Goal: Communication & Community: Answer question/provide support

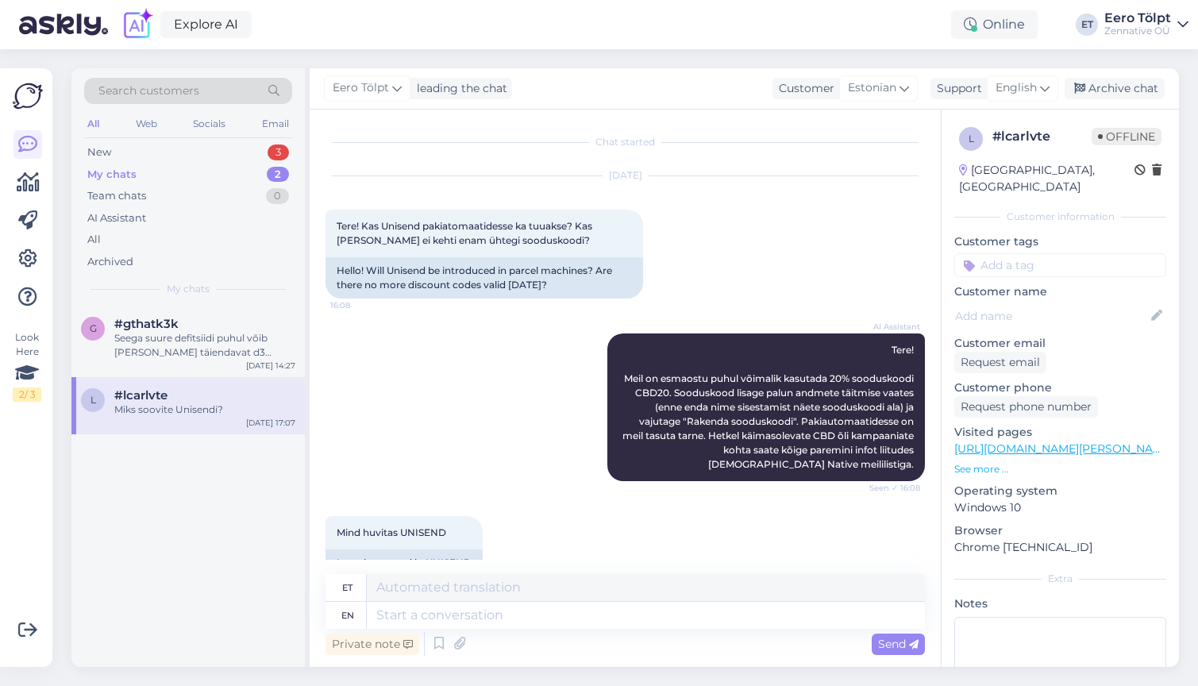
scroll to position [225, 0]
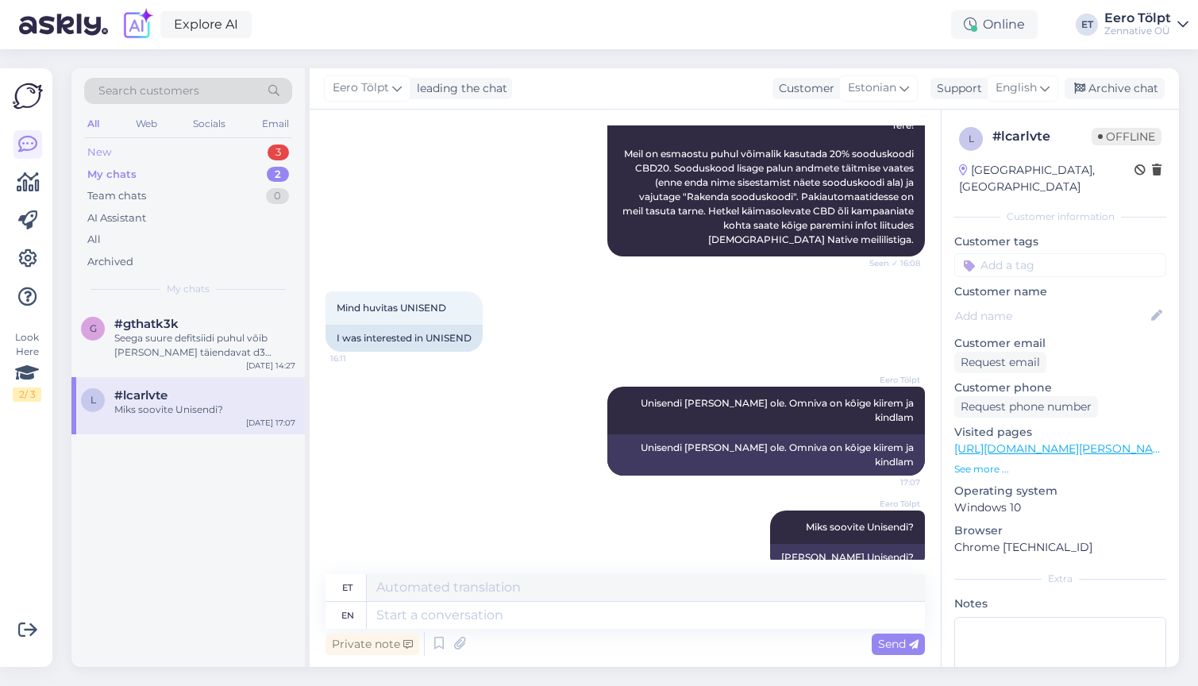
click at [148, 148] on div "New 3" at bounding box center [188, 152] width 208 height 22
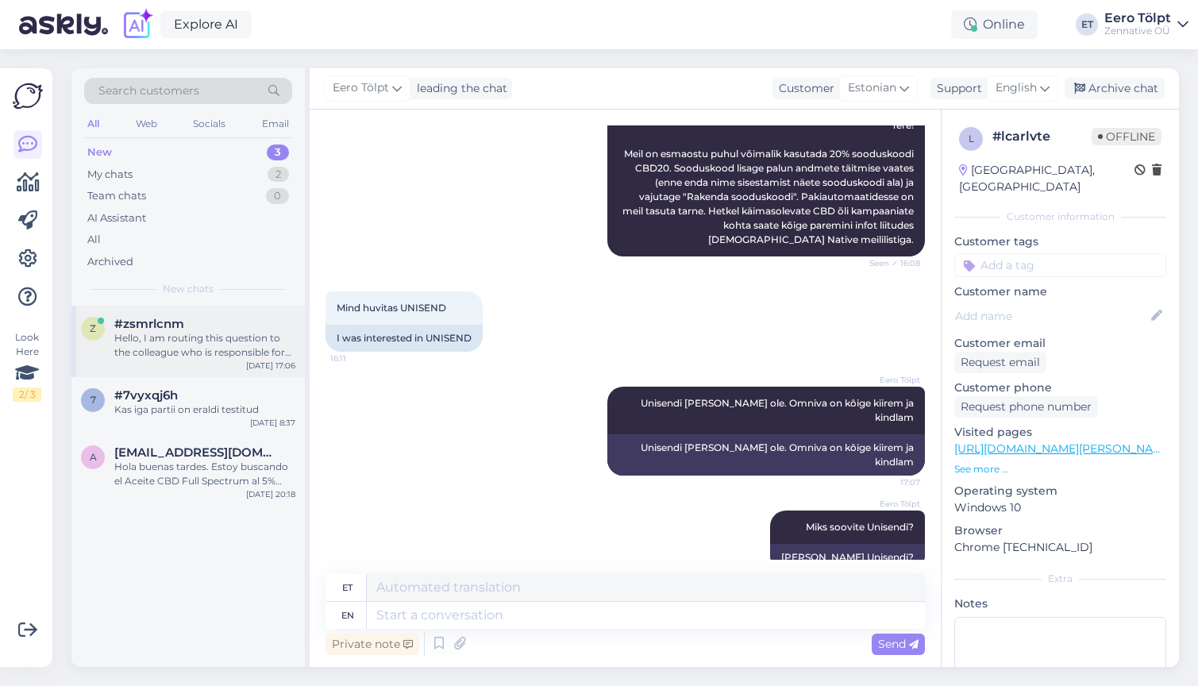
click at [225, 344] on div "Hello, I am routing this question to the colleague who is responsible for this …" at bounding box center [204, 345] width 181 height 29
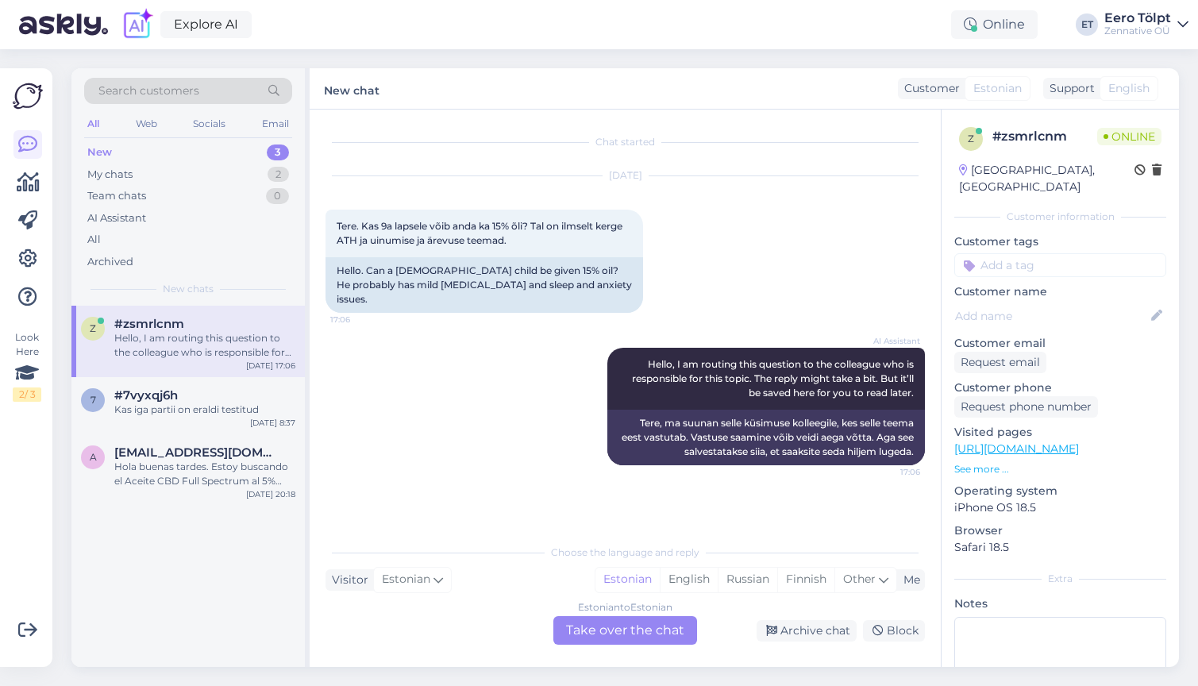
click at [590, 632] on div "Estonian to Estonian Take over the chat" at bounding box center [625, 630] width 144 height 29
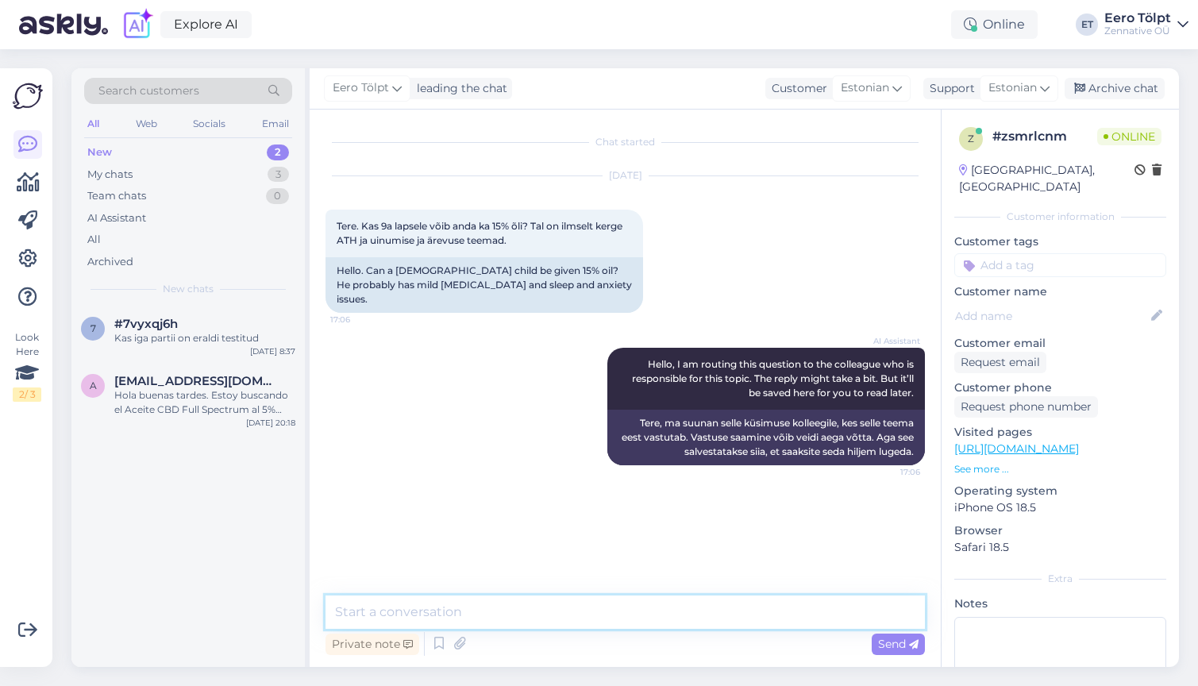
click at [530, 606] on textarea at bounding box center [624, 611] width 599 height 33
type textarea "Tere!"
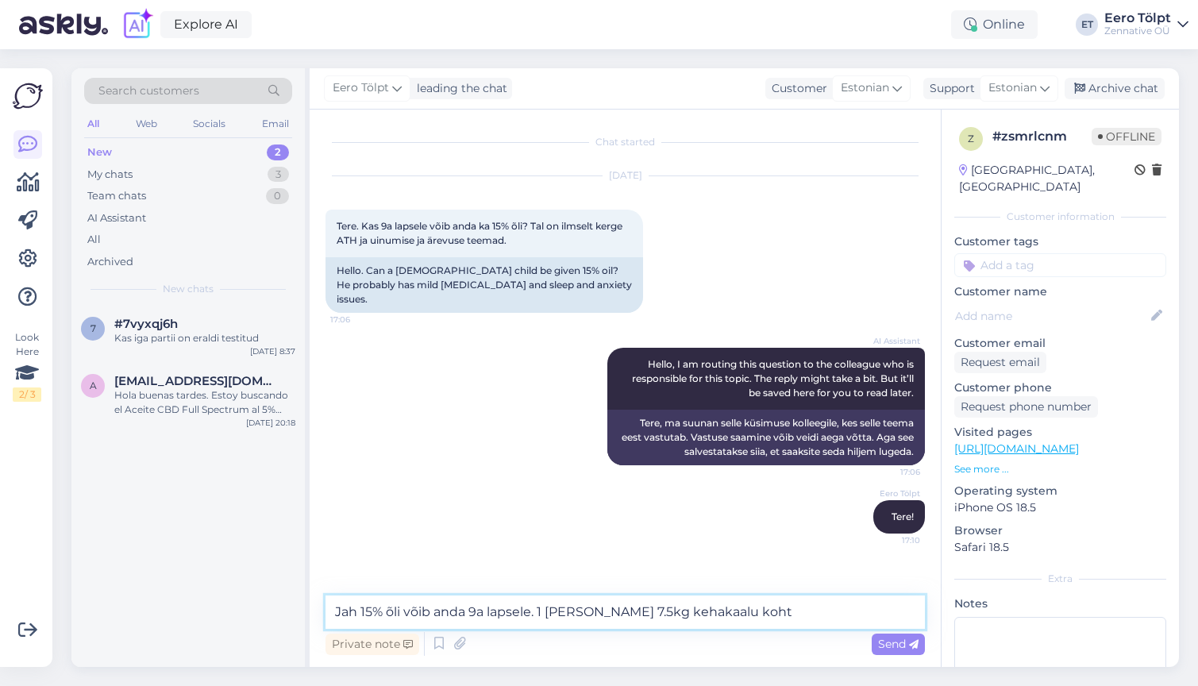
type textarea "Jah 15% õli võib anda 9a lapsele. 1 [PERSON_NAME] 7.5kg kehakaalu kohta"
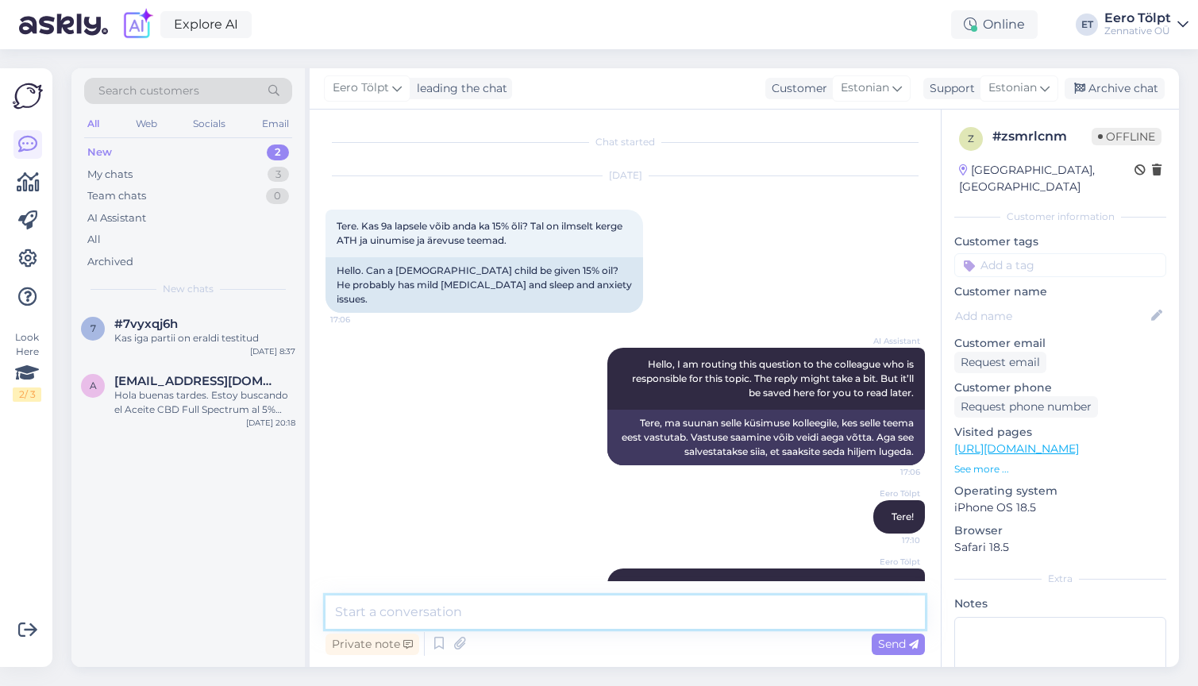
scroll to position [24, 0]
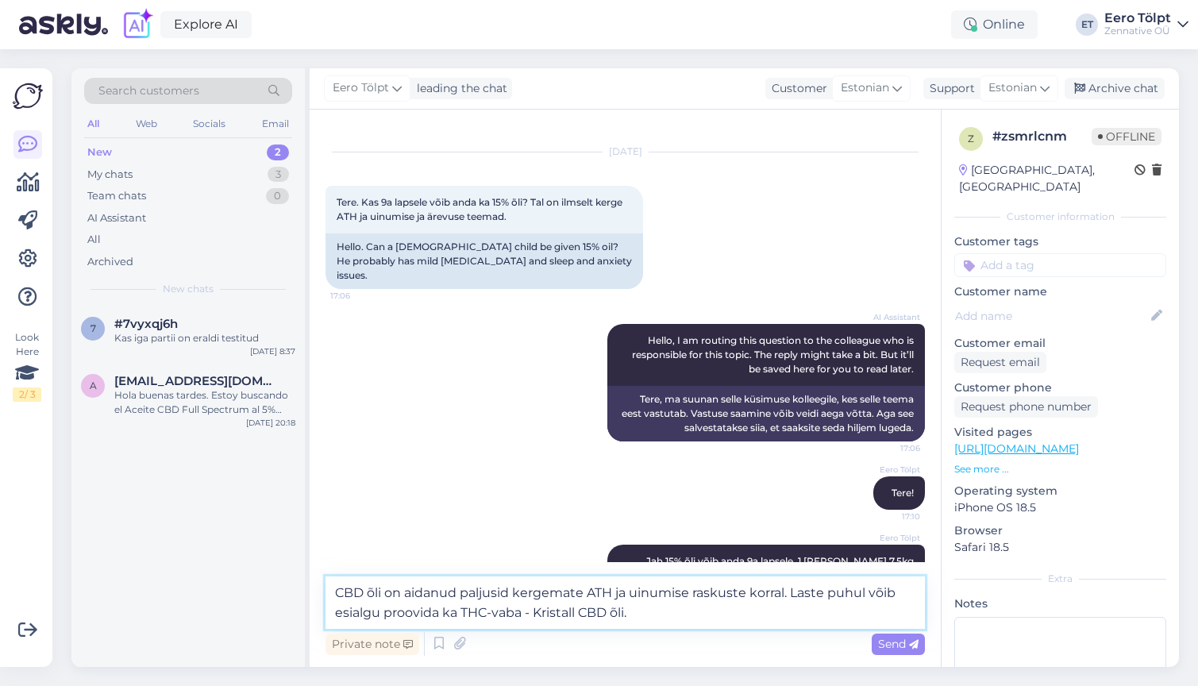
type textarea "CBD õli on aidanud paljusid kergemate ATH ja uinumise raskuste korral. Laste pu…"
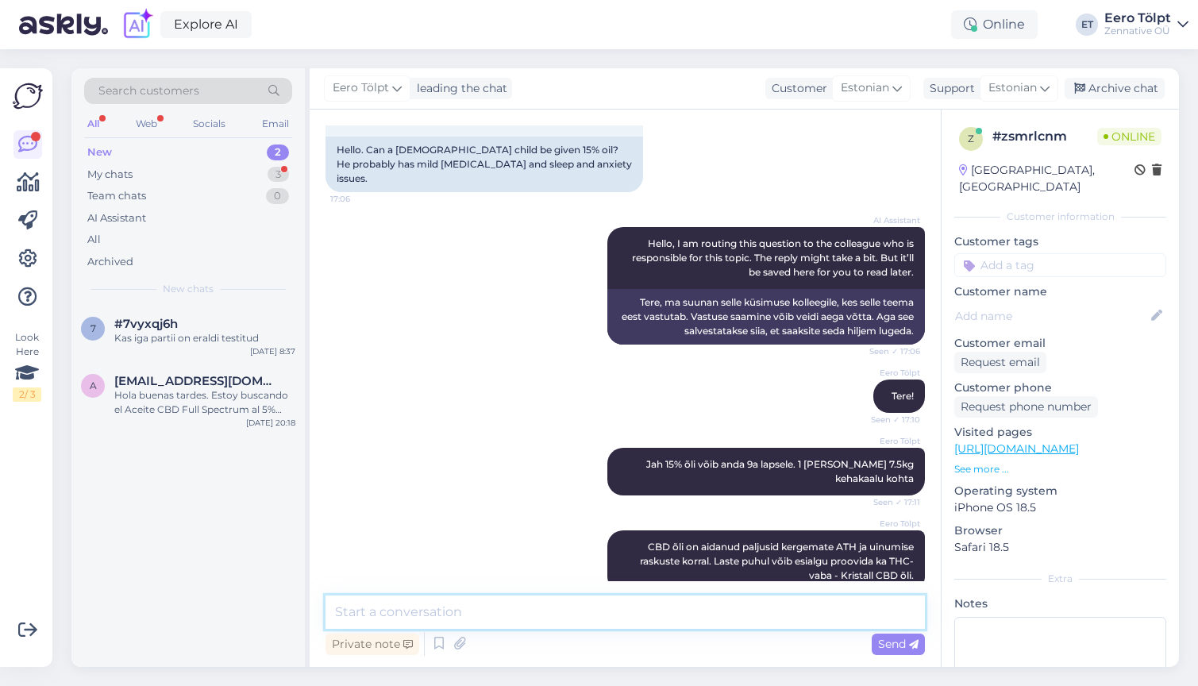
scroll to position [189, 0]
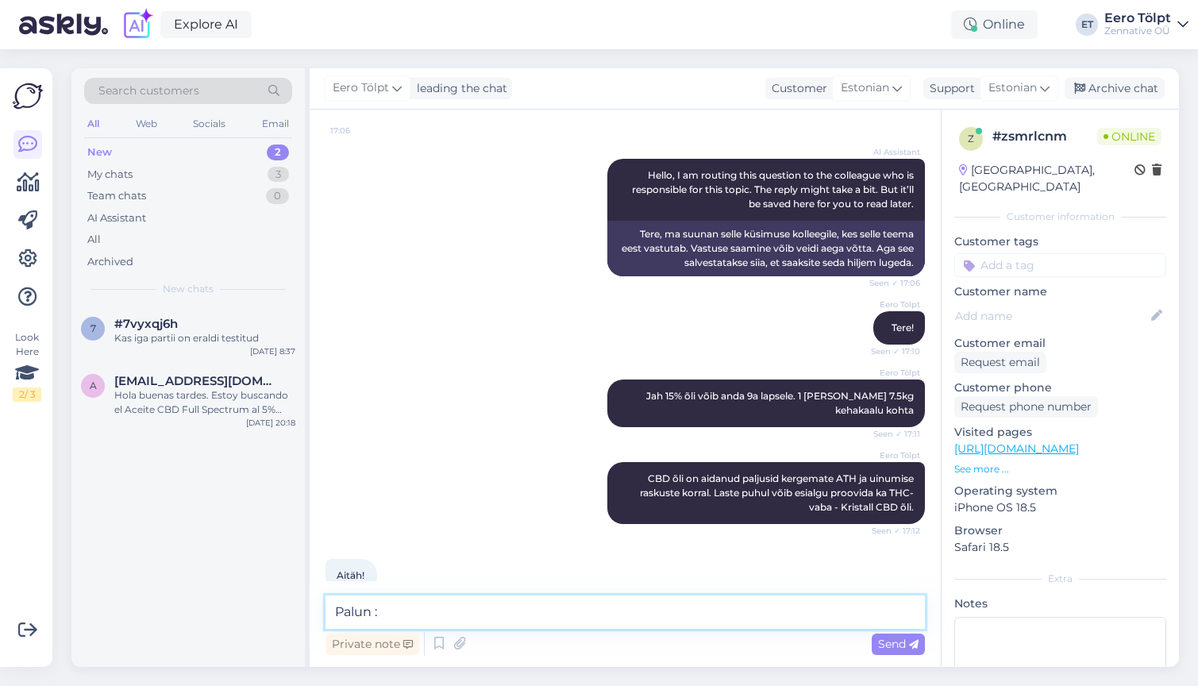
type textarea "Palun :)"
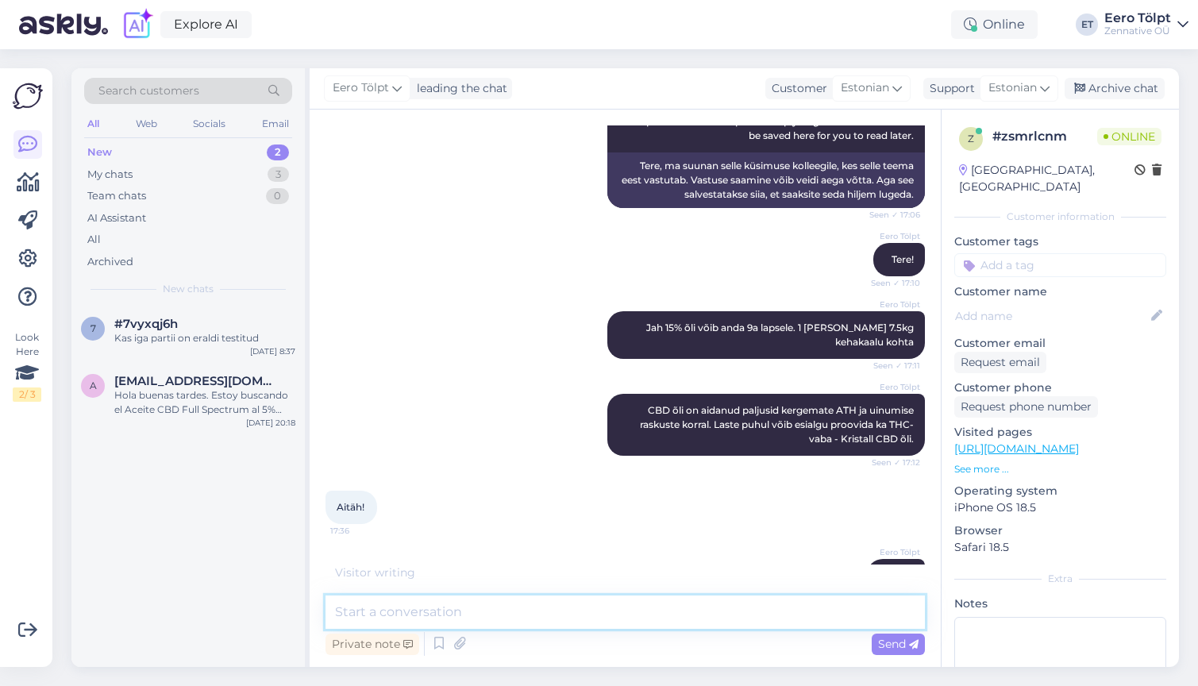
scroll to position [325, 0]
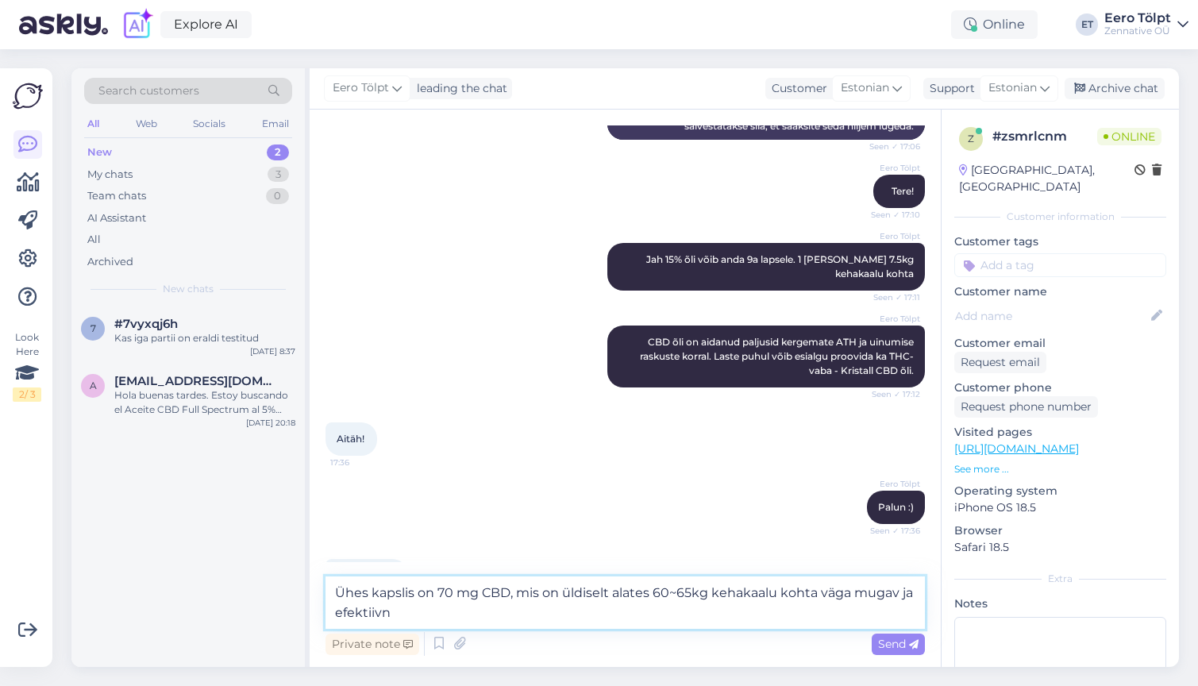
type textarea "Ühes kapslis on 70 mg CBD, mis on üldiselt alates 60~65kg kehakaalu kohta väga …"
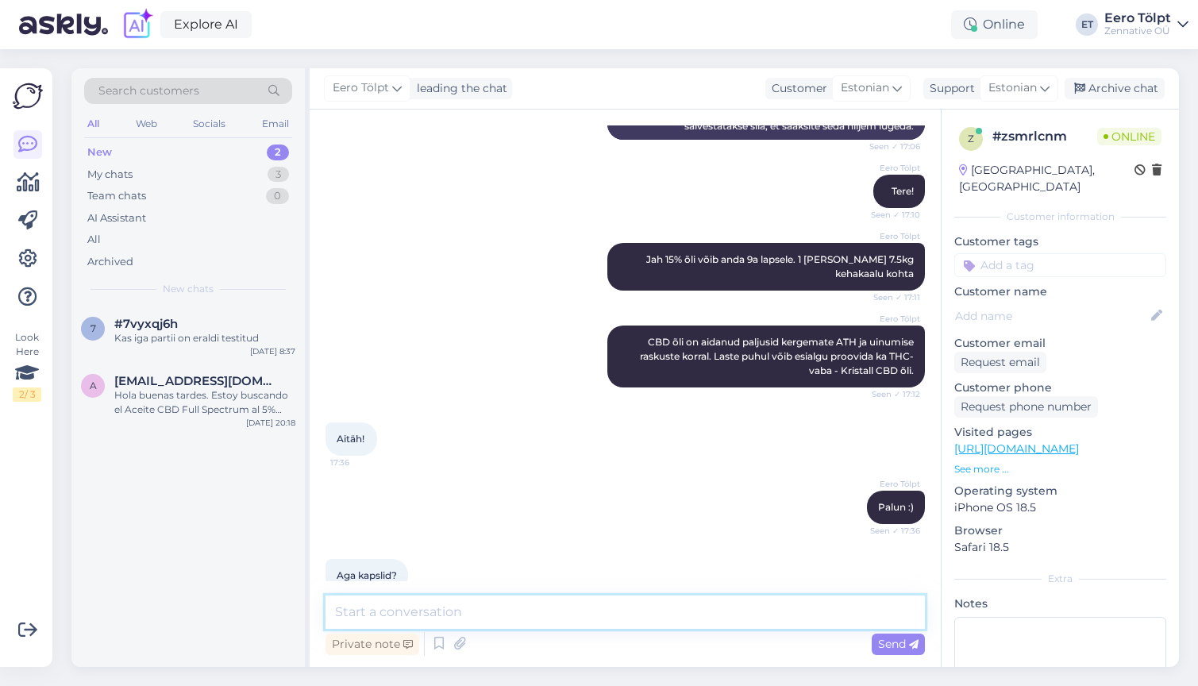
scroll to position [408, 0]
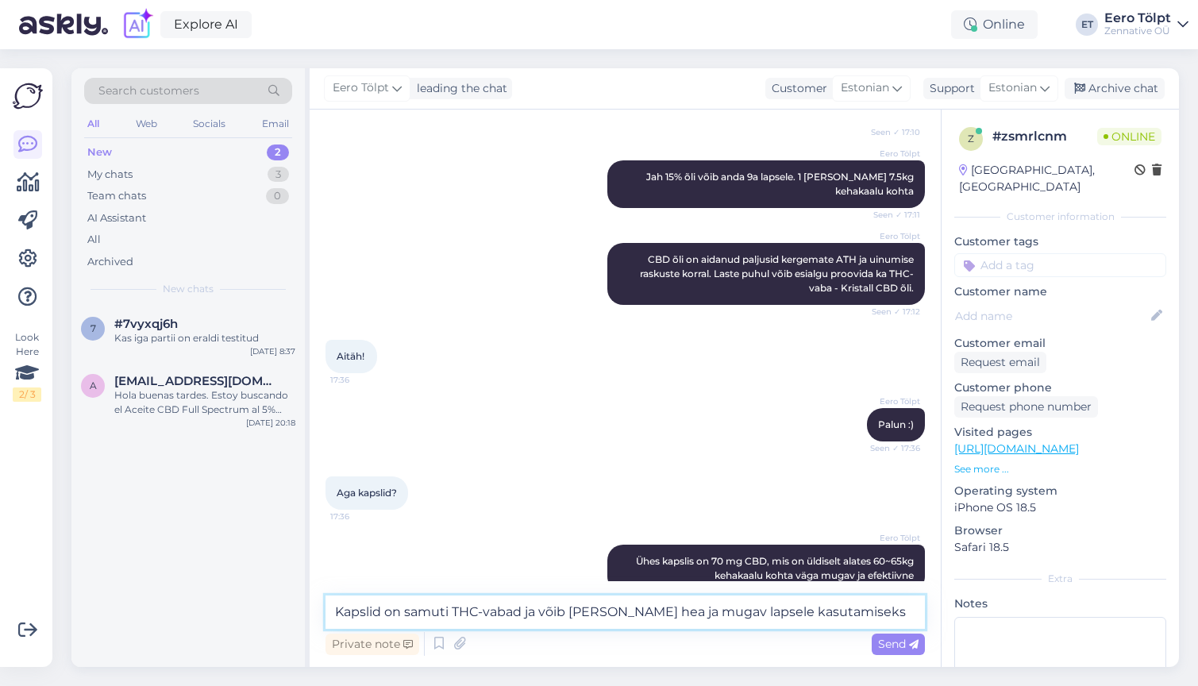
click at [540, 608] on textarea "Kapslid on samuti THC-vabad ja võib [PERSON_NAME] hea ja mugav lapsele kasutami…" at bounding box center [624, 611] width 599 height 33
click at [594, 612] on textarea "Kapslid on samuti THC-vabad ja võib [PERSON_NAME] hea ja mugav lapsele kasutami…" at bounding box center [624, 611] width 599 height 33
type textarea "Kapslid on samuti THC-vabad ja on väga hea ja mugav lapsele kasutamiseks"
click at [844, 617] on textarea "Kapslid on samuti THC-vabad ja on väga hea ja mugav lapsele kasutamiseks" at bounding box center [624, 611] width 599 height 33
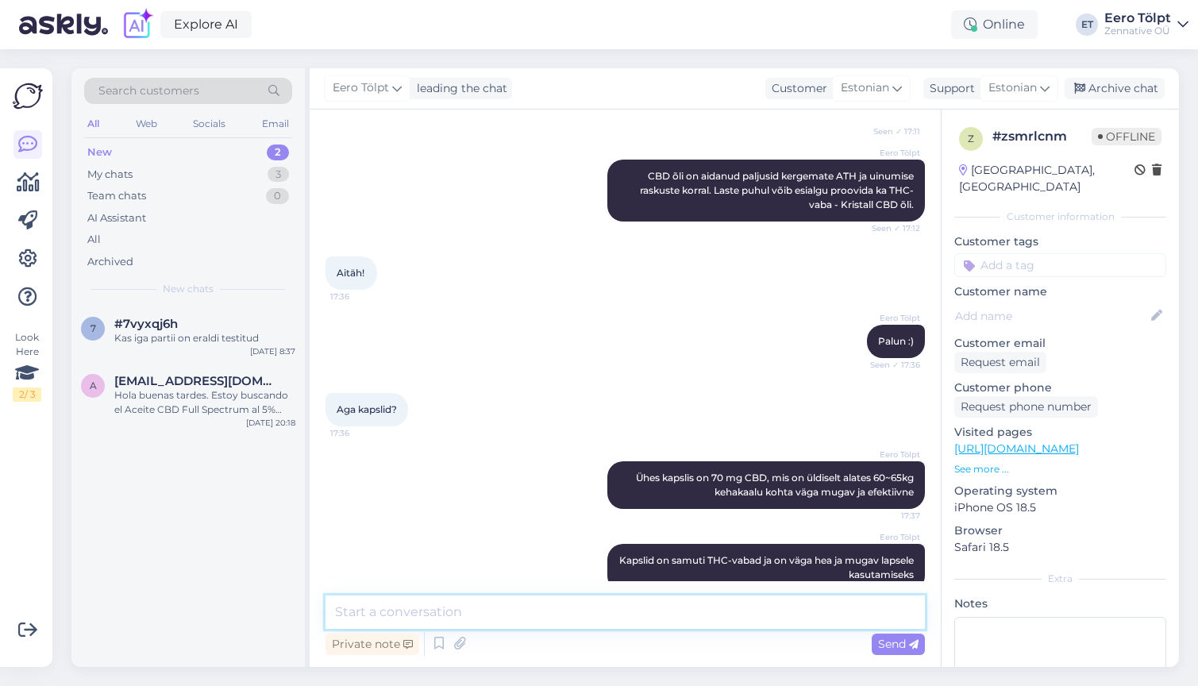
scroll to position [490, 0]
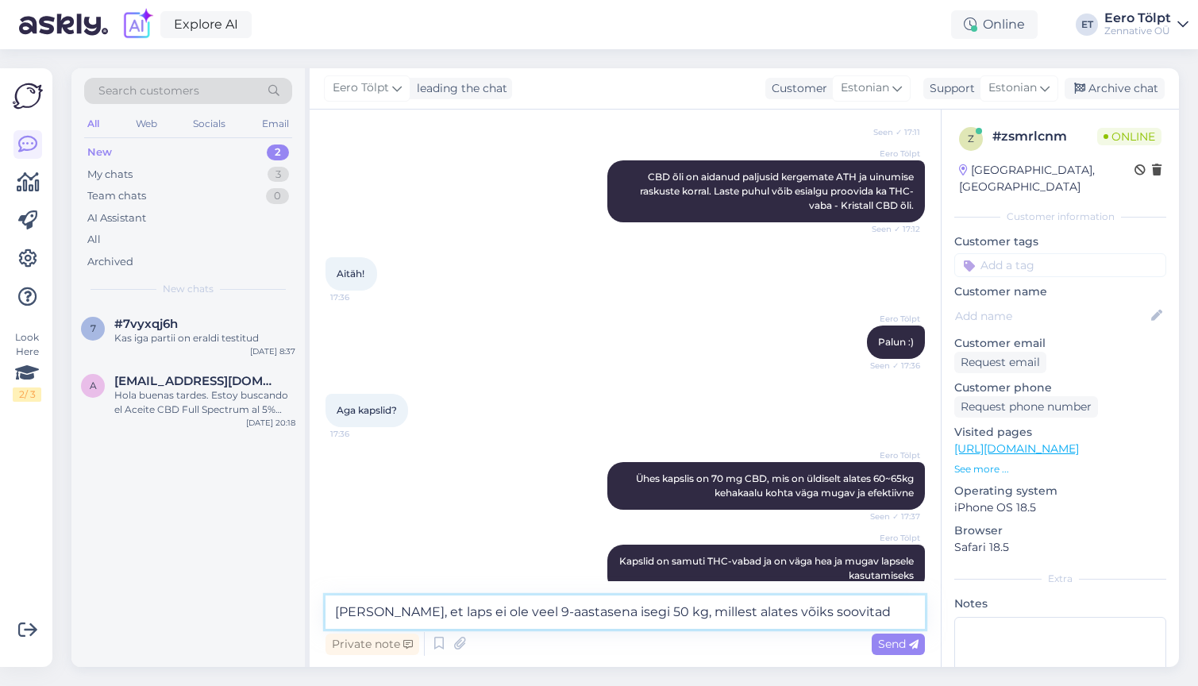
type textarea "[PERSON_NAME], et laps ei ole veel 9-aastasena isegi 50 kg, millest alates võik…"
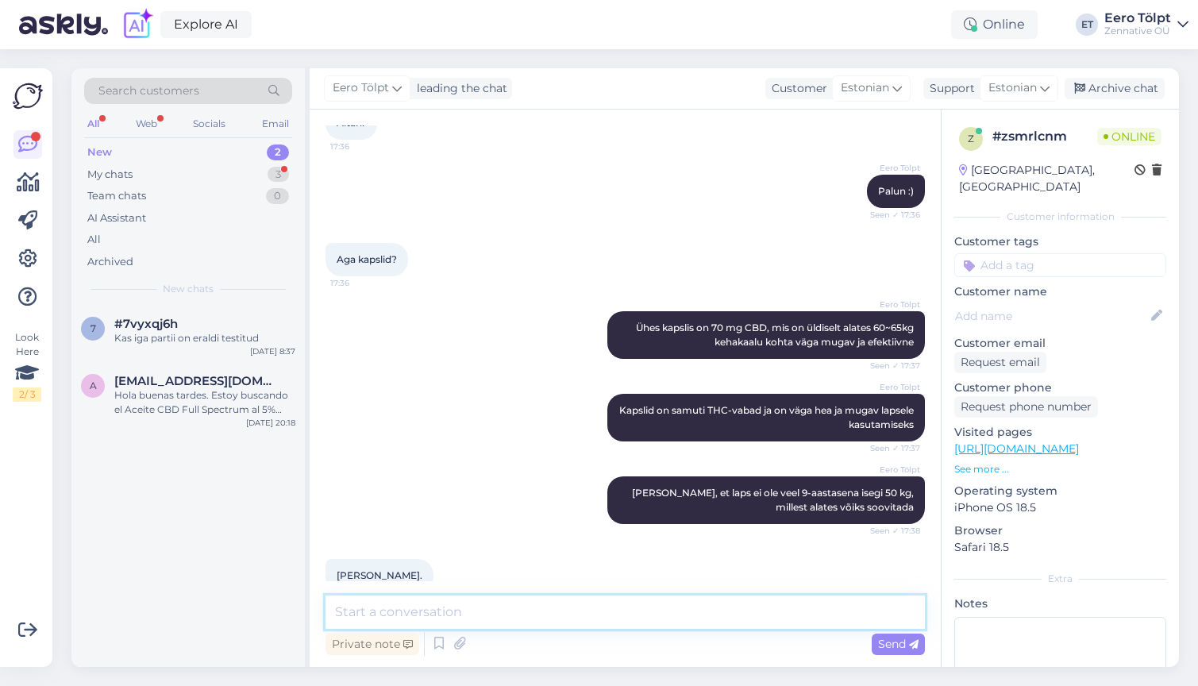
scroll to position [724, 0]
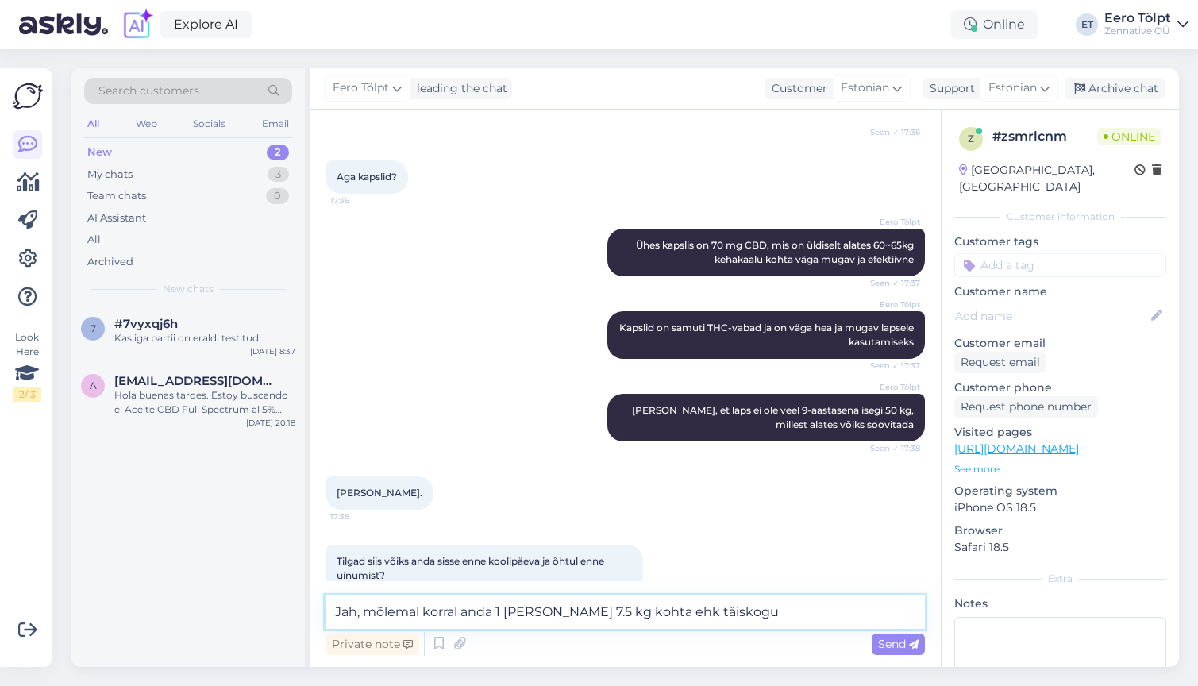
type textarea "Jah, mõlemal korral anda 1 [PERSON_NAME] 7.5 kg kohta ehk täiskogus"
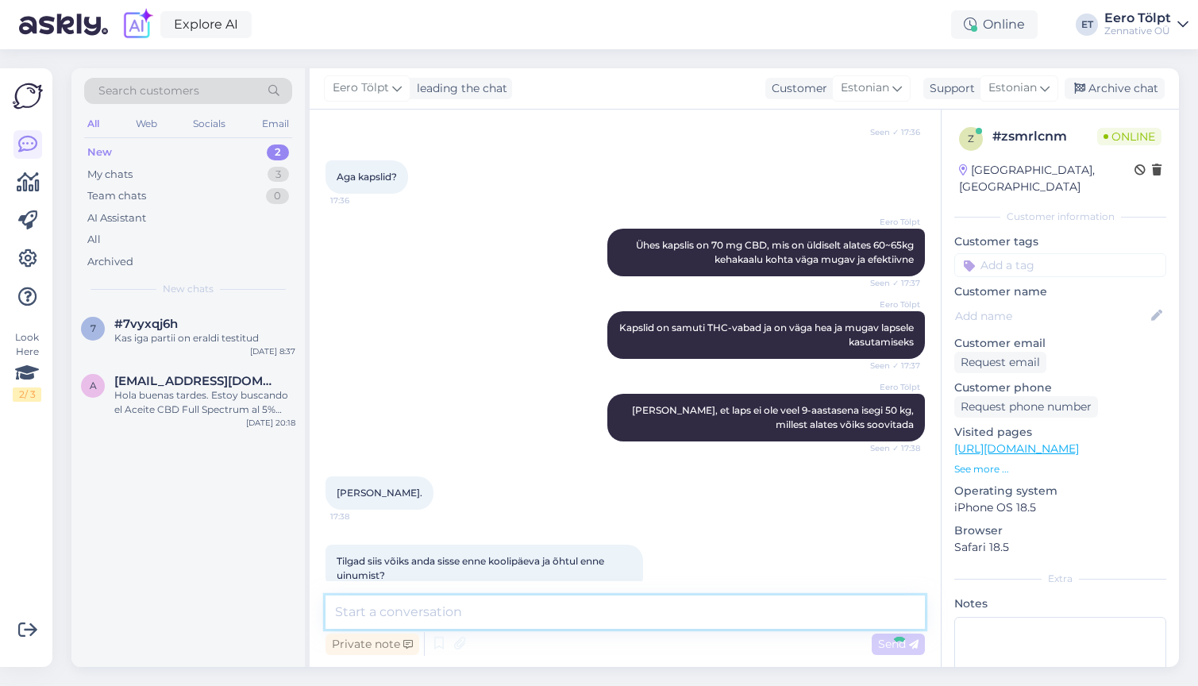
scroll to position [792, 0]
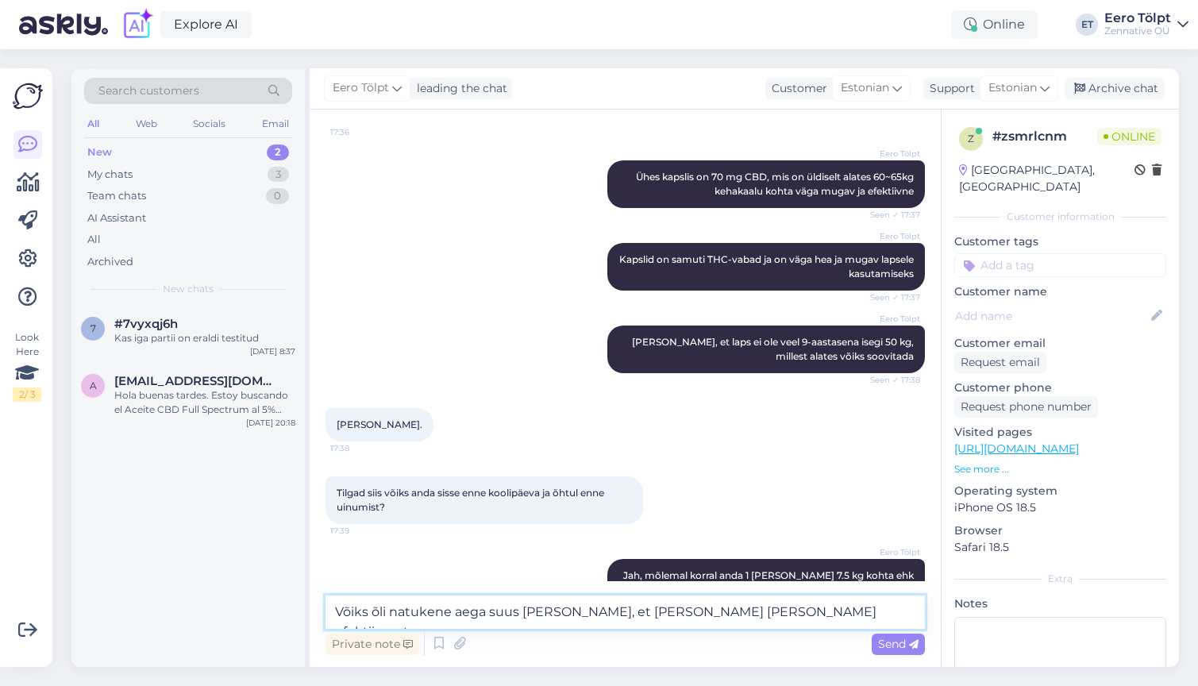
click at [564, 611] on textarea "Võiks õli natukene aega suus [PERSON_NAME], et [PERSON_NAME] [PERSON_NAME] efek…" at bounding box center [624, 611] width 599 height 33
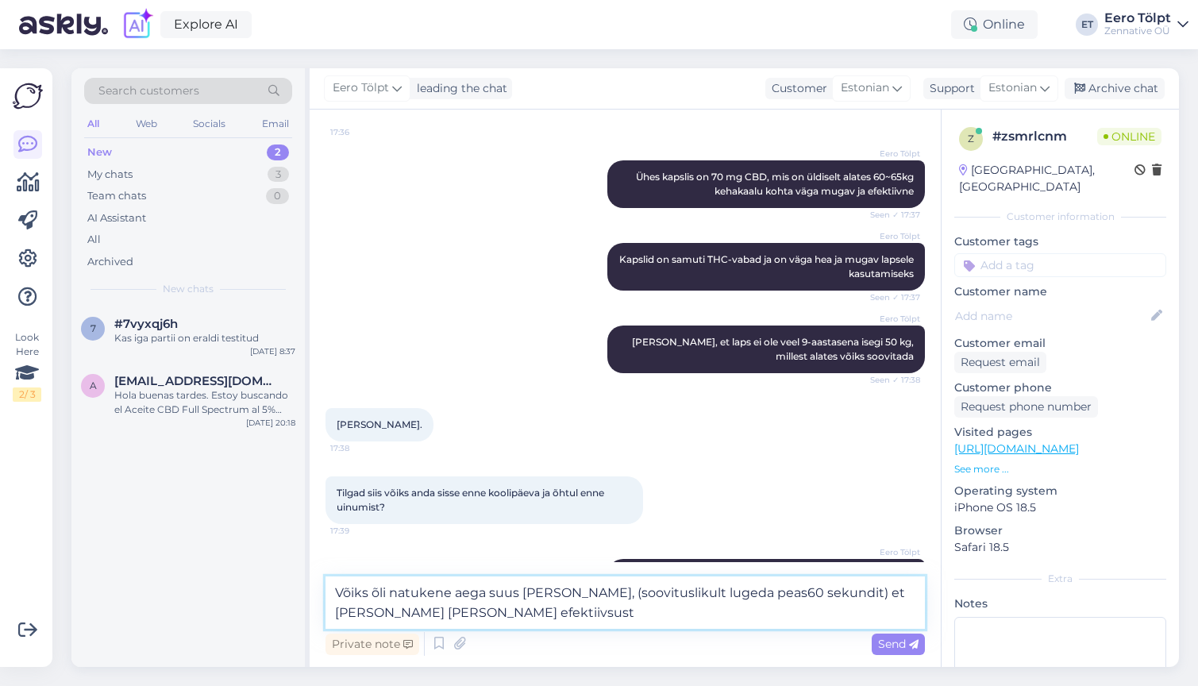
type textarea "Võiks õli natukene aega suus [PERSON_NAME], (soovituslikult lugeda peas 60 seku…"
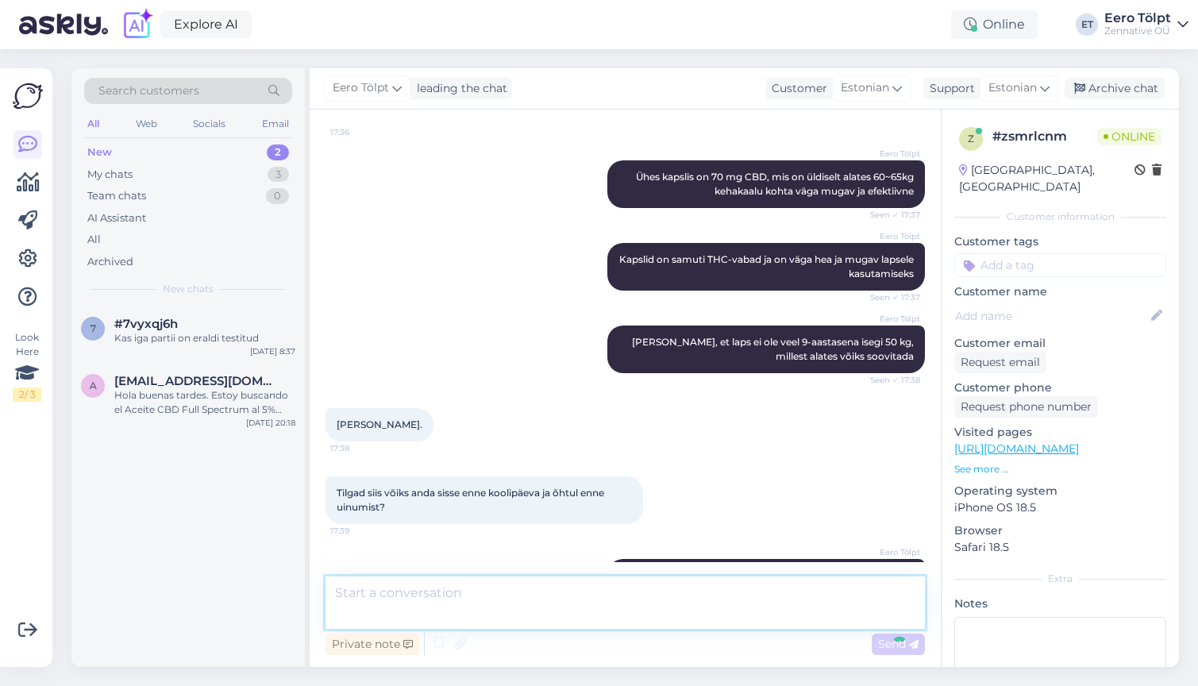
scroll to position [875, 0]
